Goal: Task Accomplishment & Management: Use online tool/utility

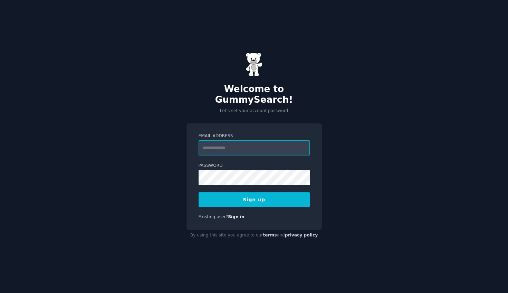
paste input "**********"
type input "**********"
click at [218, 196] on button "Sign up" at bounding box center [253, 200] width 111 height 14
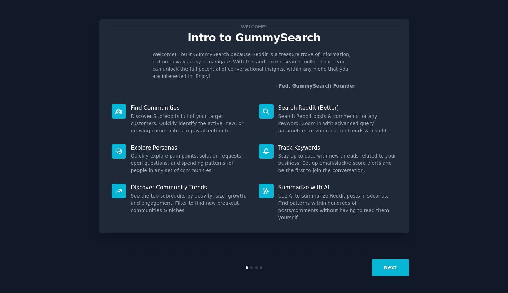
drag, startPoint x: 265, startPoint y: 226, endPoint x: 268, endPoint y: 212, distance: 14.2
click at [265, 227] on div "Welcome! Intro to GummySearch Welcome! I built GummySearch because Reddit is a …" at bounding box center [253, 147] width 309 height 274
click at [394, 276] on button "Next" at bounding box center [390, 268] width 37 height 17
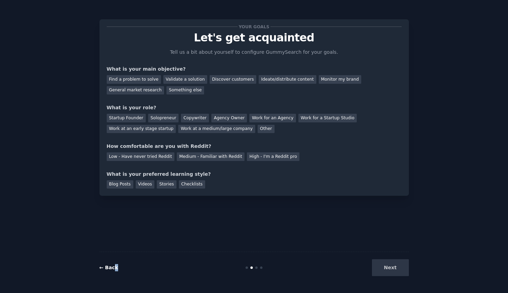
click at [113, 269] on div "← Back" at bounding box center [150, 267] width 103 height 7
click at [113, 269] on link "← Back" at bounding box center [108, 268] width 19 height 6
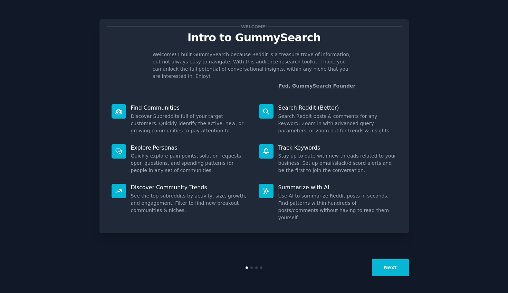
click at [396, 275] on button "Next" at bounding box center [390, 268] width 37 height 17
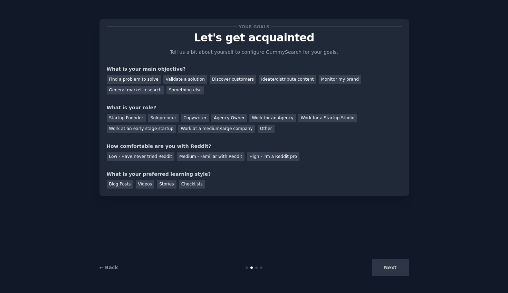
click at [389, 276] on div "← Back Next" at bounding box center [253, 268] width 309 height 32
click at [388, 270] on div "Next" at bounding box center [356, 268] width 103 height 17
click at [373, 264] on div "Next" at bounding box center [356, 268] width 103 height 17
click at [192, 158] on div "Medium - Familiar with Reddit" at bounding box center [211, 157] width 68 height 9
click at [392, 273] on div "Next" at bounding box center [356, 268] width 103 height 17
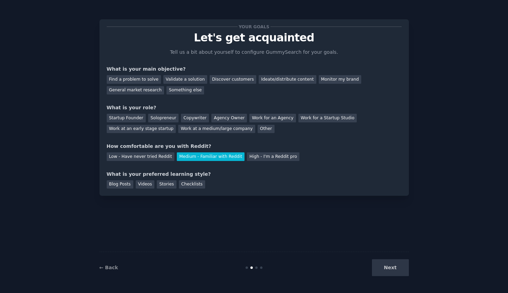
click at [388, 269] on div "Next" at bounding box center [356, 268] width 103 height 17
click at [190, 185] on div "Checklists" at bounding box center [192, 184] width 26 height 9
click at [119, 188] on div "Blog Posts" at bounding box center [120, 184] width 27 height 9
click at [147, 81] on div "Find a problem to solve" at bounding box center [134, 79] width 54 height 9
click at [342, 81] on div "Monitor my brand" at bounding box center [340, 79] width 42 height 9
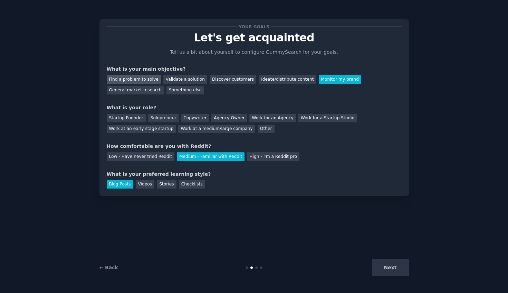
click at [149, 80] on div "Find a problem to solve" at bounding box center [134, 79] width 54 height 9
click at [381, 271] on div "Next" at bounding box center [356, 268] width 103 height 17
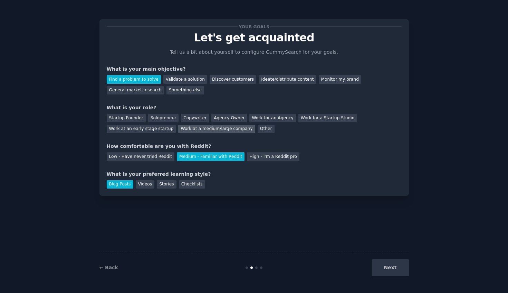
click at [184, 133] on div "Work at a medium/large company" at bounding box center [216, 129] width 77 height 9
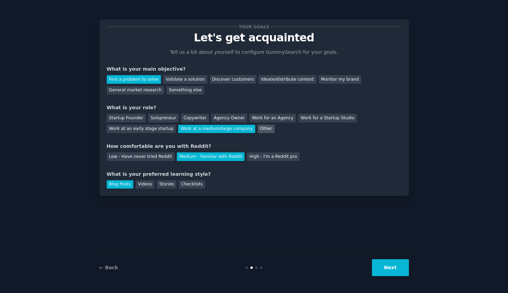
click at [258, 130] on div "Other" at bounding box center [265, 129] width 17 height 9
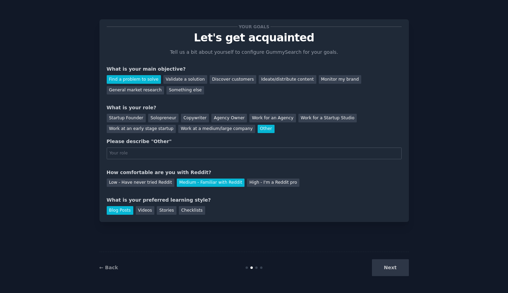
click at [399, 270] on div "Next" at bounding box center [356, 268] width 103 height 17
click at [193, 121] on div "Copywriter" at bounding box center [195, 118] width 28 height 9
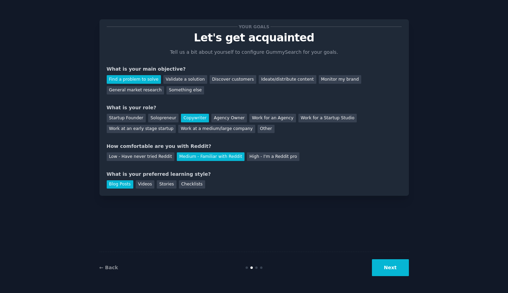
click at [392, 271] on button "Next" at bounding box center [390, 268] width 37 height 17
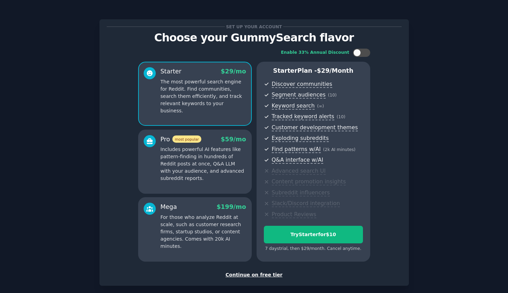
click at [251, 276] on div "Continue on free tier" at bounding box center [254, 275] width 295 height 7
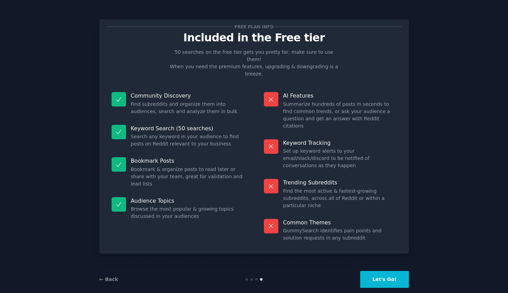
click at [372, 271] on button "Let's Go!" at bounding box center [384, 279] width 48 height 17
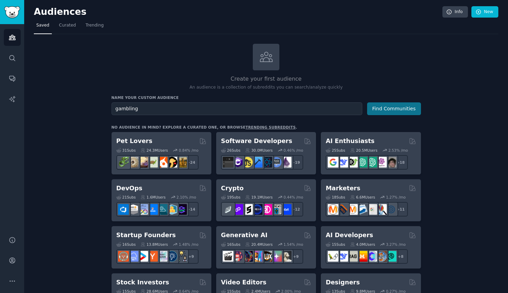
type input "gambling"
click at [383, 109] on button "Find Communities" at bounding box center [394, 108] width 54 height 13
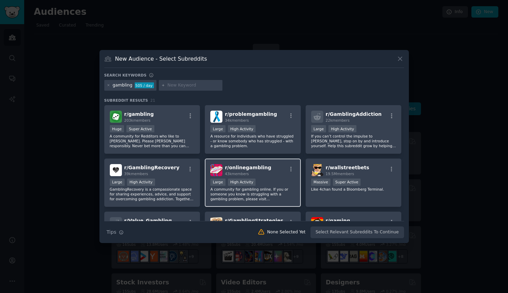
click at [243, 164] on div "r/ onlinegambling 43k members Large High Activity A community for gambling onli…" at bounding box center [253, 183] width 96 height 49
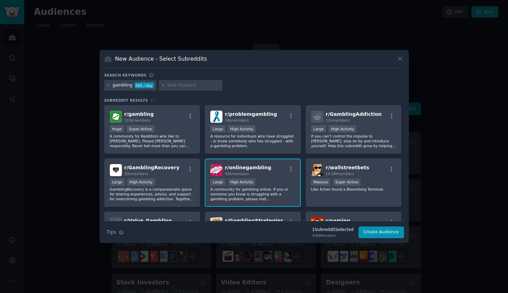
click at [294, 166] on div "r/ onlinegambling 43k members Large High Activity A community for gambling onli…" at bounding box center [253, 183] width 96 height 49
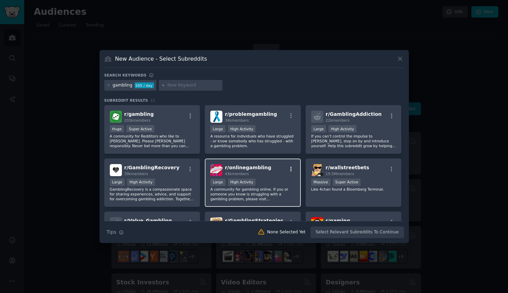
click at [290, 169] on icon "button" at bounding box center [290, 169] width 1 height 5
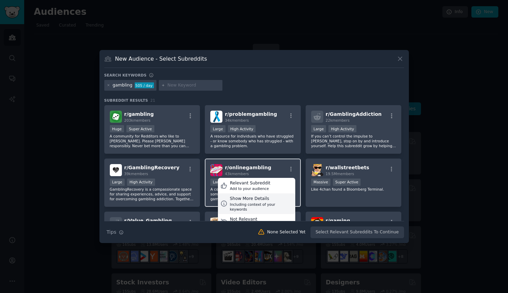
click at [251, 201] on div "Show More Details" at bounding box center [261, 199] width 63 height 6
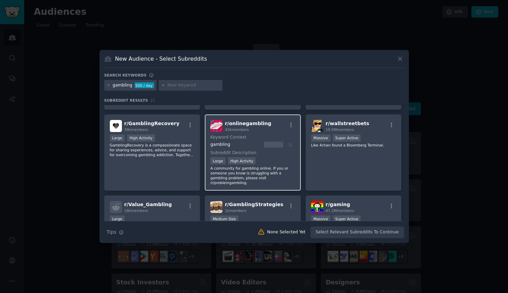
scroll to position [4, 0]
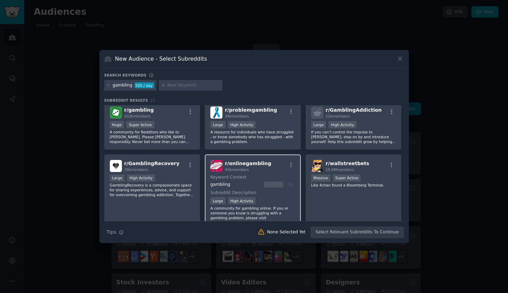
click at [238, 164] on span "r/ onlinegambling" at bounding box center [248, 164] width 46 height 6
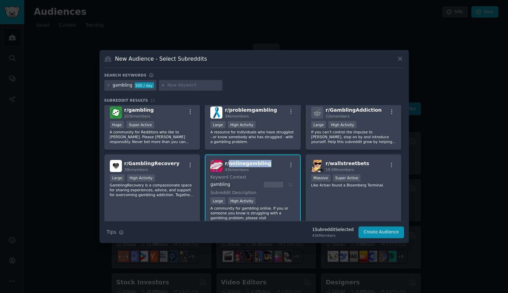
click at [238, 164] on span "r/ onlinegambling" at bounding box center [248, 164] width 46 height 6
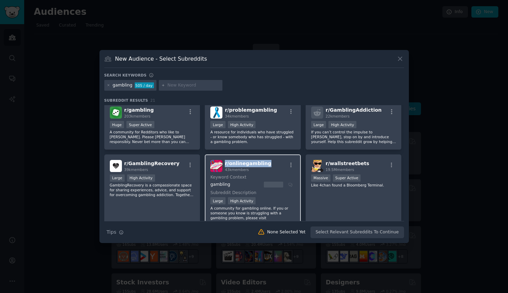
click at [238, 164] on span "r/ onlinegambling" at bounding box center [248, 164] width 46 height 6
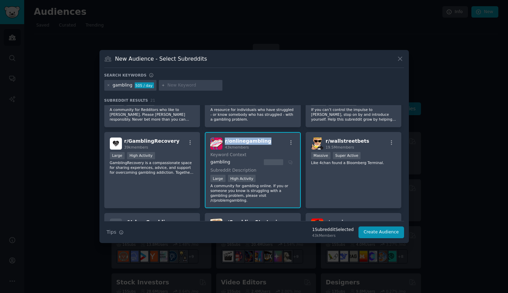
scroll to position [0, 0]
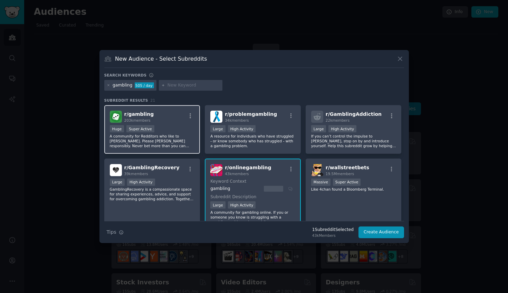
click at [173, 131] on div "Huge Super Active" at bounding box center [152, 129] width 85 height 9
click at [389, 237] on button "Create Audience" at bounding box center [381, 233] width 46 height 12
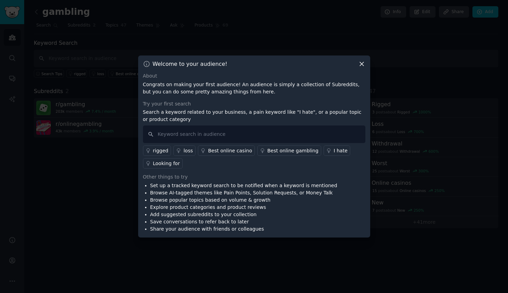
click at [361, 67] on icon at bounding box center [361, 63] width 7 height 7
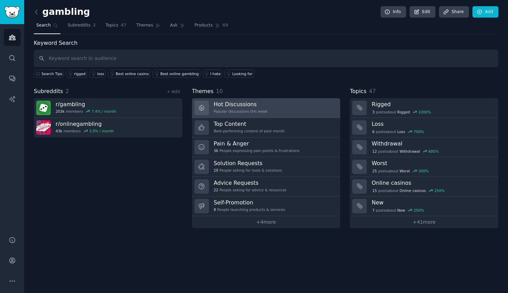
click at [235, 105] on h3 "Hot Discussions" at bounding box center [241, 104] width 54 height 7
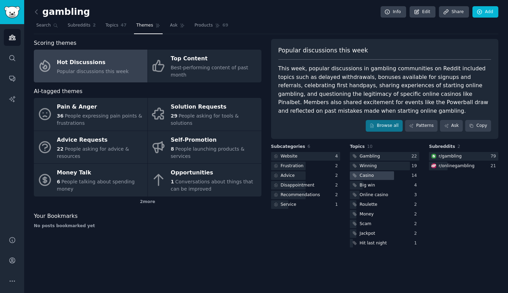
click at [375, 178] on div at bounding box center [372, 176] width 44 height 9
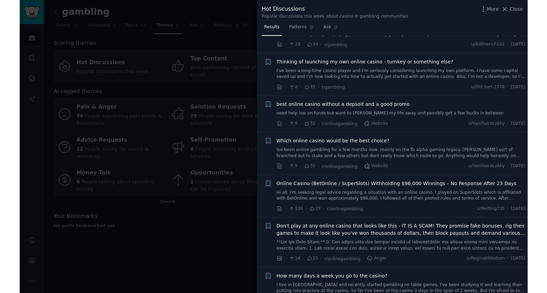
scroll to position [390, 0]
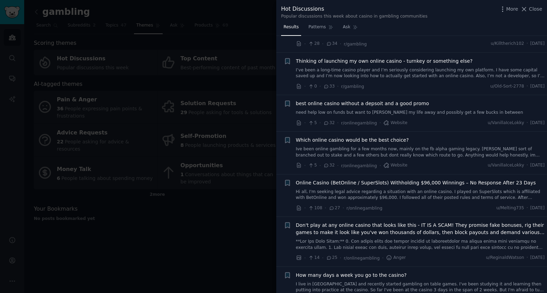
click at [149, 215] on div at bounding box center [273, 146] width 547 height 293
click at [507, 11] on icon at bounding box center [523, 9] width 7 height 7
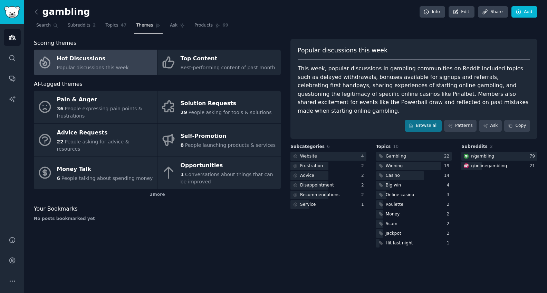
click at [507, 5] on div "gambling Info Edit Share Add Search Subreddits 2 Topics 47 Themes Ask Products …" at bounding box center [285, 146] width 522 height 293
click at [13, 62] on link "Search" at bounding box center [12, 58] width 17 height 17
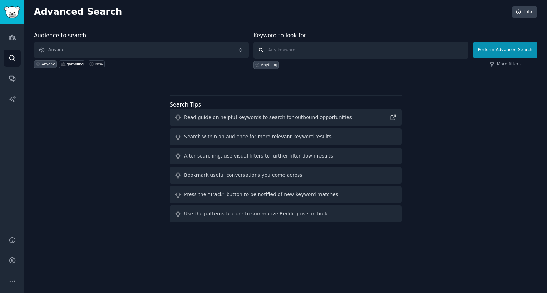
click at [278, 47] on input "text" at bounding box center [360, 50] width 215 height 17
type input "best crypto casino"
click at [481, 48] on button "Perform Advanced Search" at bounding box center [505, 50] width 64 height 16
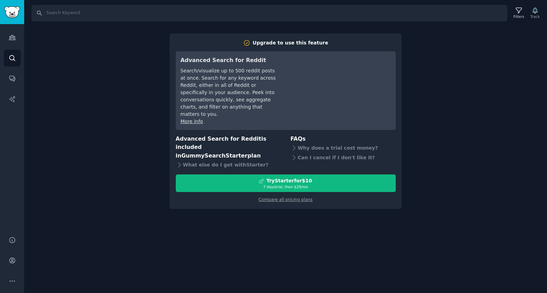
click at [376, 225] on div "Search Filters Track Upgrade to use this feature Advanced Search for Reddit Sea…" at bounding box center [285, 146] width 522 height 293
click at [432, 59] on div "Search Filters Track Upgrade to use this feature Advanced Search for Reddit Sea…" at bounding box center [285, 146] width 522 height 293
click at [375, 33] on div "Upgrade to use this feature Advanced Search for Reddit Search/visualize up to 5…" at bounding box center [285, 121] width 232 height 176
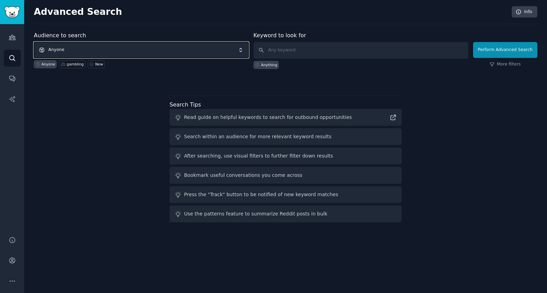
click at [127, 57] on span "Anyone" at bounding box center [141, 50] width 215 height 16
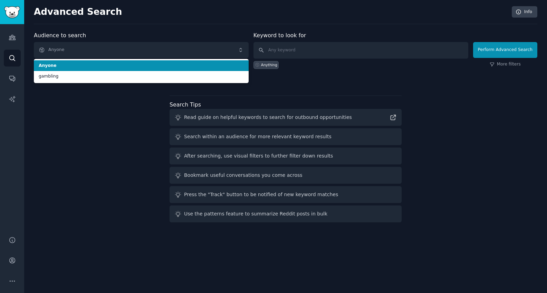
click at [105, 74] on span "gambling" at bounding box center [141, 77] width 205 height 6
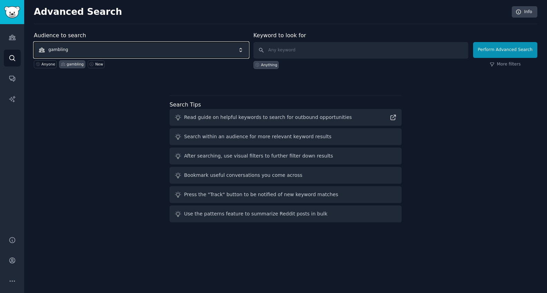
click at [225, 53] on span "gambling" at bounding box center [141, 50] width 215 height 16
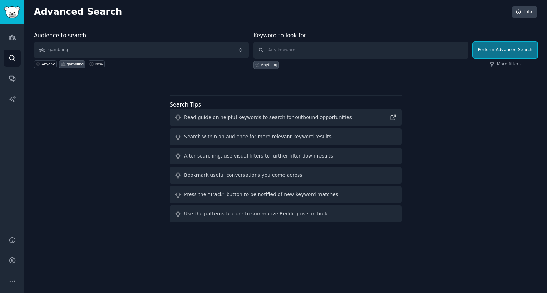
click at [503, 52] on button "Perform Advanced Search" at bounding box center [505, 50] width 64 height 16
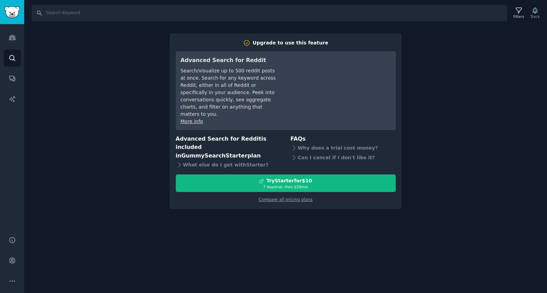
click at [503, 52] on div "Search Filters Track Upgrade to use this feature Advanced Search for Reddit Sea…" at bounding box center [285, 146] width 522 height 293
click at [18, 16] on img "Sidebar" at bounding box center [12, 12] width 16 height 12
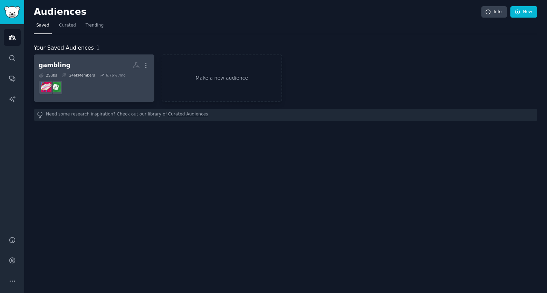
click at [96, 61] on h2 "gambling More" at bounding box center [94, 65] width 111 height 12
